Goal: Information Seeking & Learning: Compare options

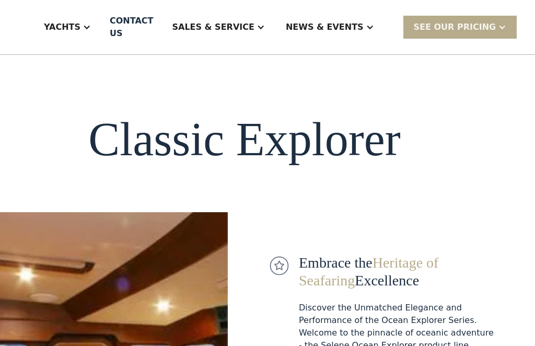
click at [81, 26] on div "Yachts" at bounding box center [62, 27] width 37 height 13
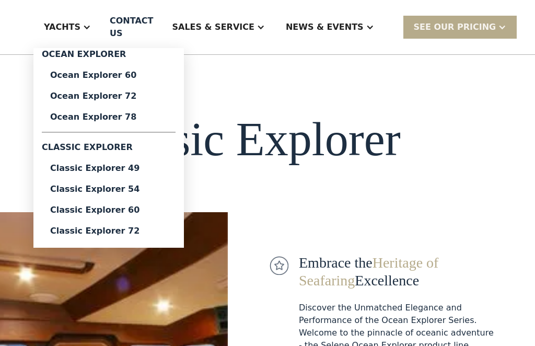
click at [95, 119] on div "Ocean Explorer 78" at bounding box center [108, 117] width 117 height 8
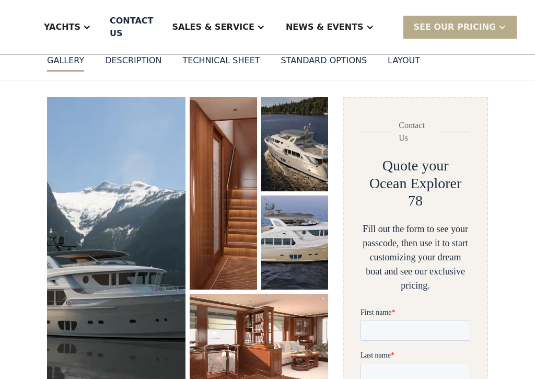
scroll to position [124, 0]
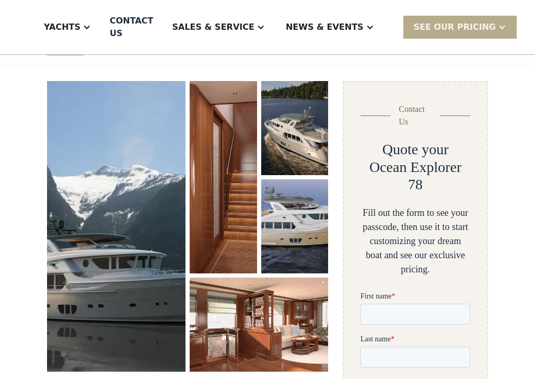
click at [90, 201] on img "open lightbox" at bounding box center [116, 226] width 139 height 291
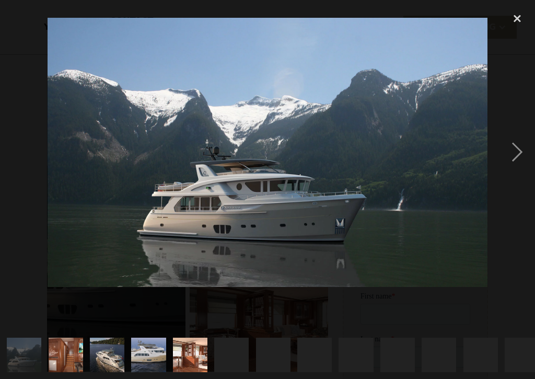
click at [116, 168] on img at bounding box center [268, 152] width 441 height 269
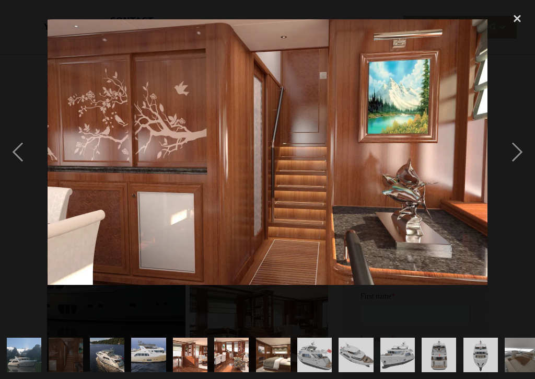
click at [518, 159] on div "next image" at bounding box center [518, 152] width 36 height 291
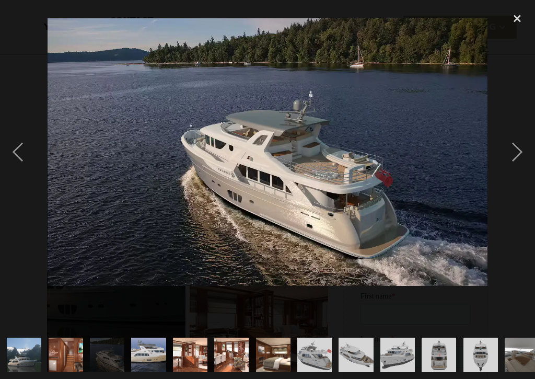
scroll to position [0, 0]
click at [518, 160] on div "next image" at bounding box center [518, 152] width 36 height 291
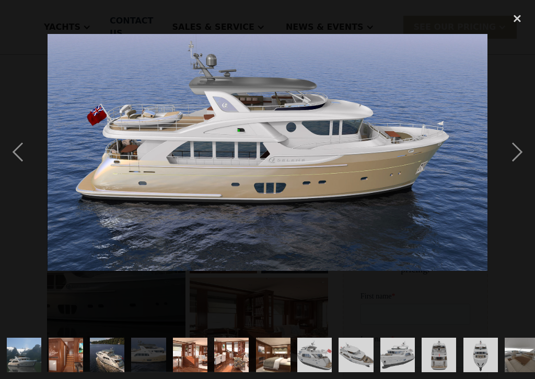
click at [506, 158] on div "next image" at bounding box center [518, 152] width 36 height 291
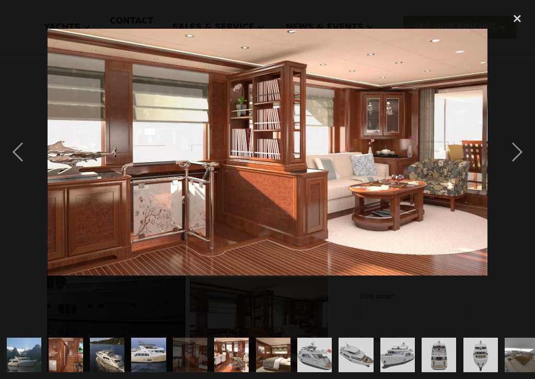
click at [513, 158] on div "next image" at bounding box center [518, 152] width 36 height 291
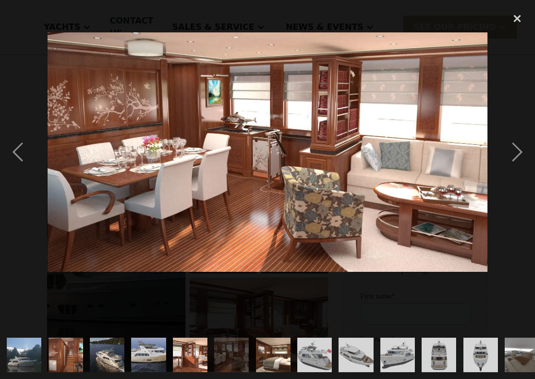
click at [513, 156] on div "next image" at bounding box center [518, 152] width 36 height 291
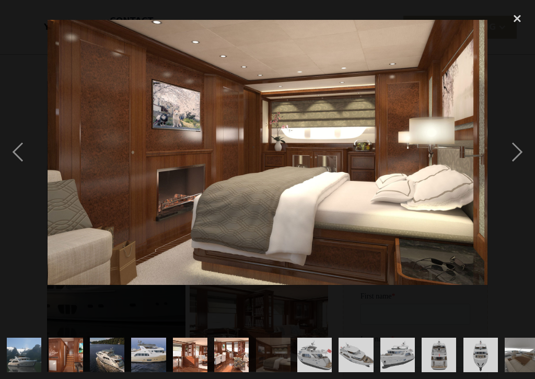
click at [513, 160] on div "next image" at bounding box center [518, 152] width 36 height 291
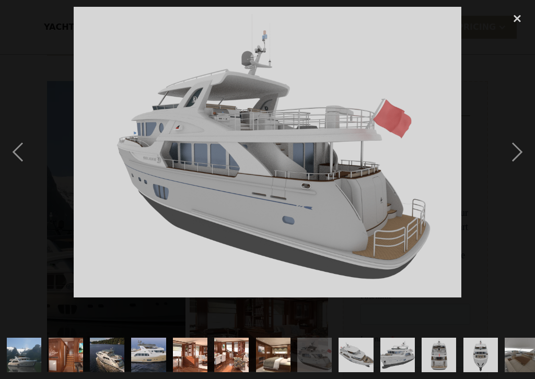
click at [514, 154] on div "next image" at bounding box center [518, 152] width 36 height 291
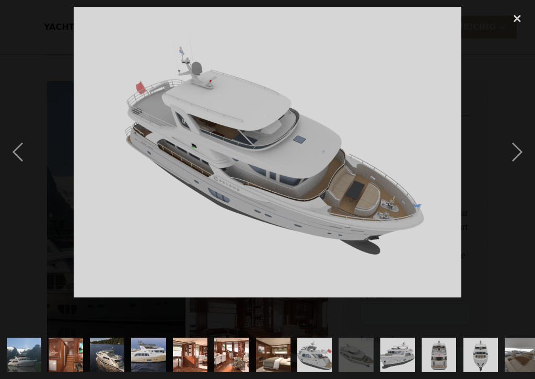
click at [510, 153] on div "next image" at bounding box center [518, 152] width 36 height 291
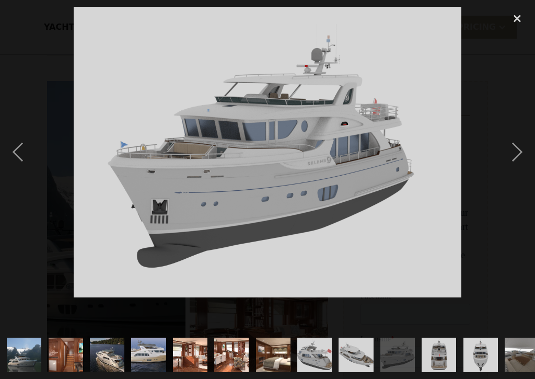
click at [512, 153] on div "next image" at bounding box center [518, 152] width 36 height 291
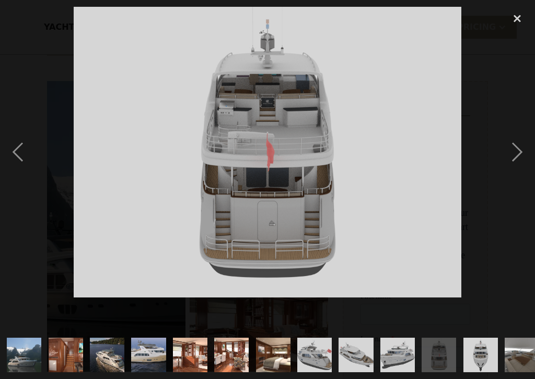
click at [509, 154] on div "next image" at bounding box center [518, 152] width 36 height 291
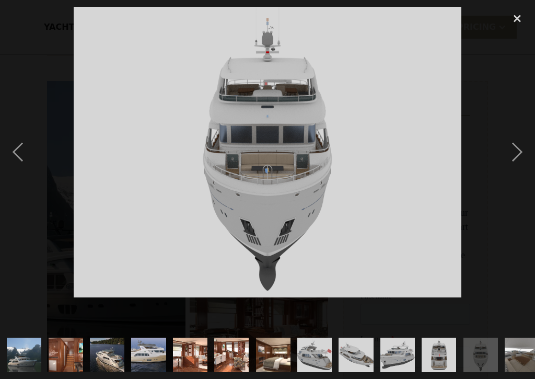
click at [499, 168] on div at bounding box center [267, 152] width 535 height 291
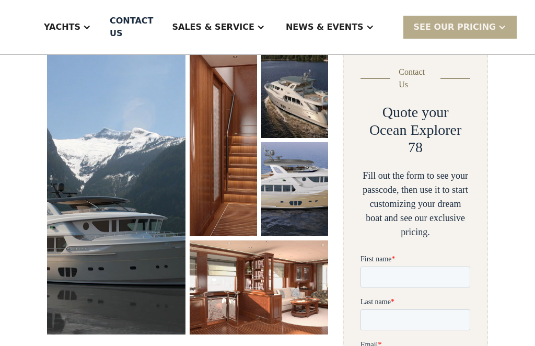
scroll to position [148, 0]
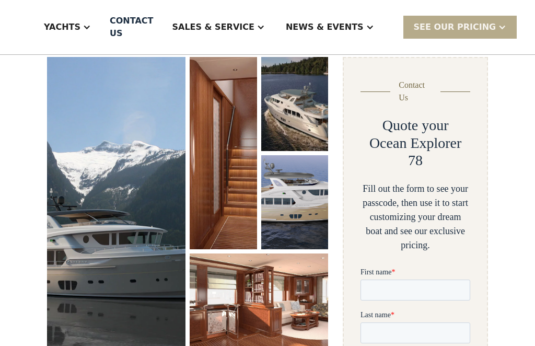
click at [81, 26] on div "Yachts" at bounding box center [62, 27] width 37 height 13
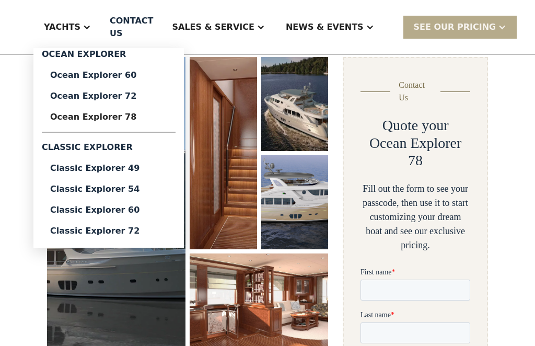
click at [112, 97] on div "Ocean Explorer 72" at bounding box center [108, 96] width 117 height 8
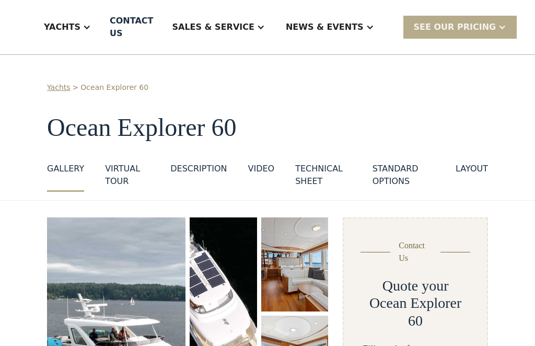
click at [81, 29] on div "Yachts" at bounding box center [62, 27] width 37 height 13
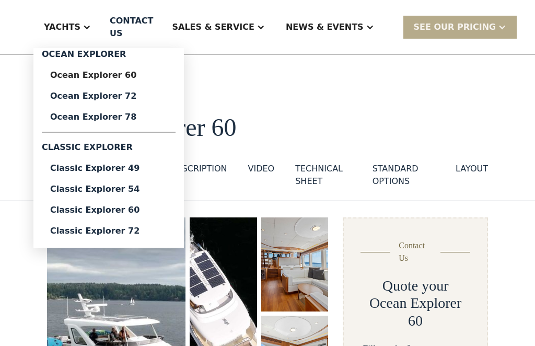
scroll to position [209, 0]
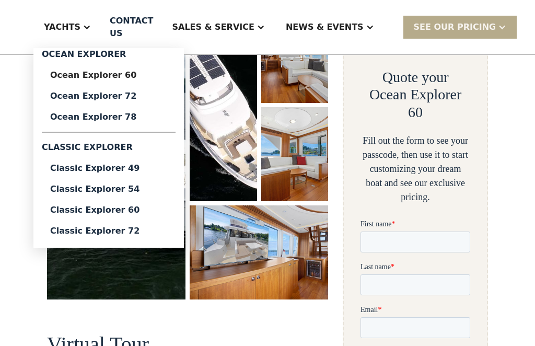
click at [81, 24] on div "Yachts" at bounding box center [62, 27] width 37 height 13
click at [81, 27] on div "Yachts" at bounding box center [62, 27] width 37 height 13
click at [114, 210] on div "Classic Explorer 60" at bounding box center [108, 210] width 117 height 8
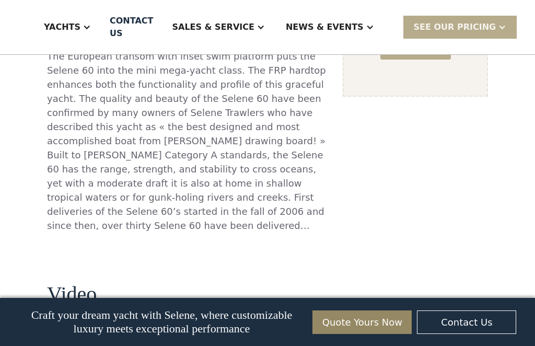
scroll to position [970, 0]
